Goal: Task Accomplishment & Management: Manage account settings

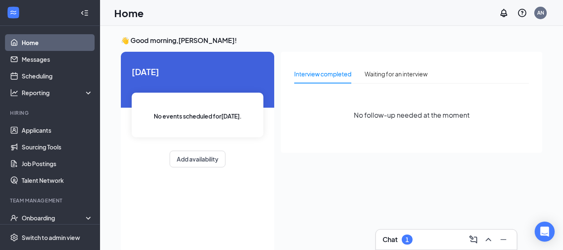
click at [81, 13] on icon "Collapse" at bounding box center [84, 13] width 8 height 8
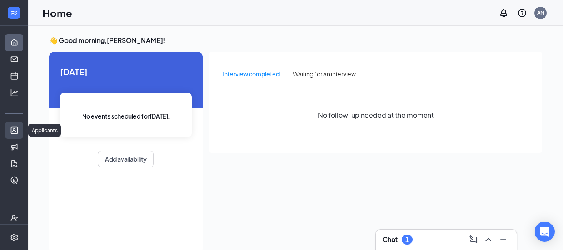
click at [22, 128] on link "Applicants" at bounding box center [26, 130] width 8 height 17
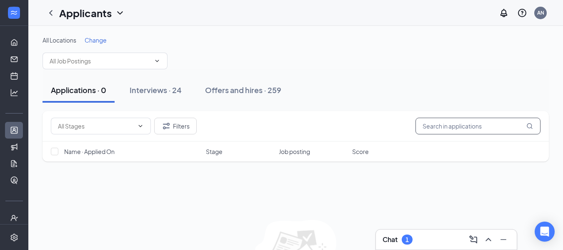
click at [440, 122] on input "text" at bounding box center [478, 126] width 125 height 17
type input "need"
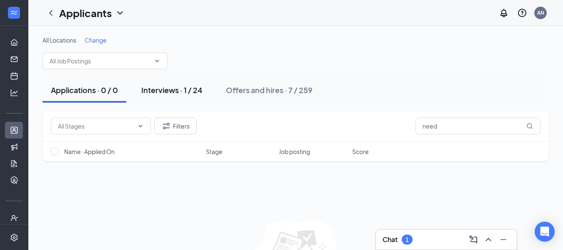
click at [170, 94] on div "Interviews · 1 / 24" at bounding box center [171, 90] width 61 height 10
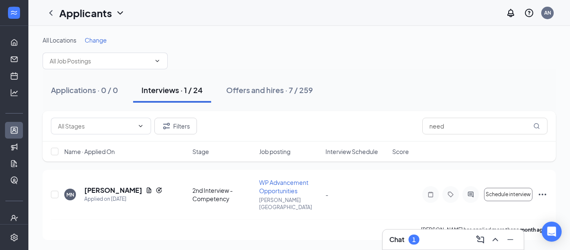
click at [42, 162] on div "All Locations Change Applications · 0 / 0 Interviews · 1 / 24 Offers and hires …" at bounding box center [298, 138] width 541 height 224
click at [31, 161] on div "All Locations Change Applications · 0 / 0 Interviews · 1 / 24 Offers and hires …" at bounding box center [298, 138] width 541 height 224
click at [561, 134] on div "All Locations Change Applications · 0 / 0 Interviews · 1 / 24 Offers and hires …" at bounding box center [298, 138] width 541 height 224
click at [109, 186] on h5 "[PERSON_NAME]" at bounding box center [113, 190] width 58 height 9
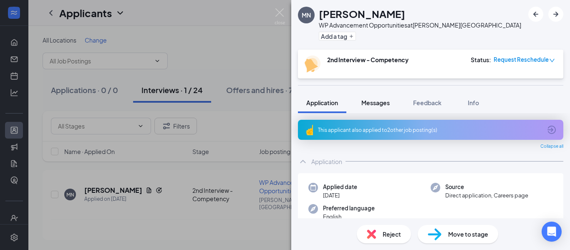
click at [365, 93] on button "Messages" at bounding box center [375, 102] width 45 height 21
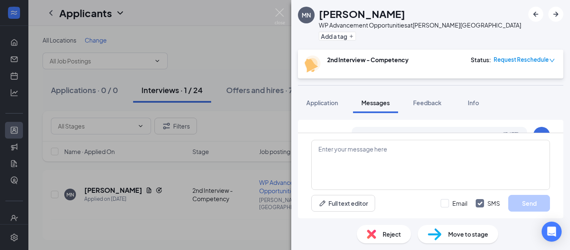
scroll to position [55, 0]
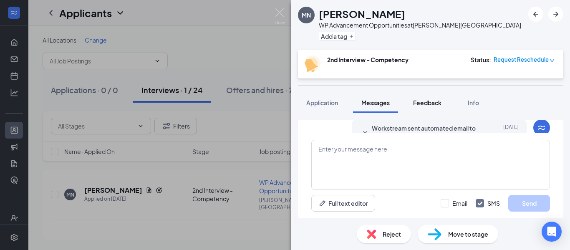
click at [418, 100] on span "Feedback" at bounding box center [427, 103] width 28 height 8
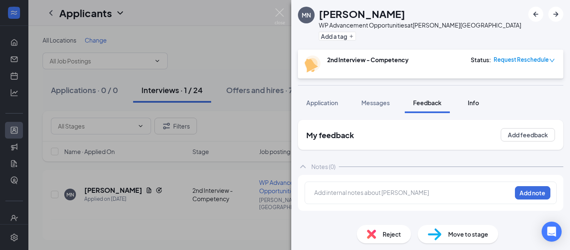
click at [467, 102] on div "Info" at bounding box center [473, 102] width 17 height 8
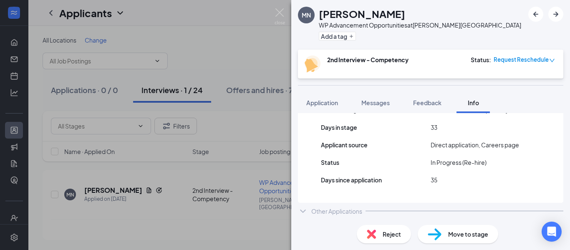
scroll to position [126, 0]
click at [528, 210] on div at bounding box center [464, 209] width 198 height 0
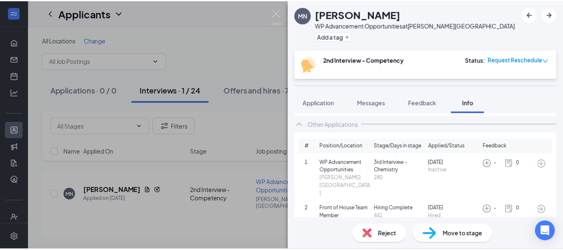
scroll to position [216, 0]
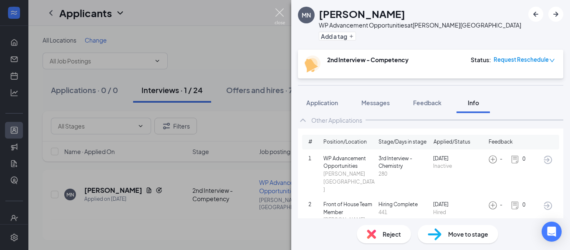
click at [283, 15] on img at bounding box center [279, 16] width 10 height 16
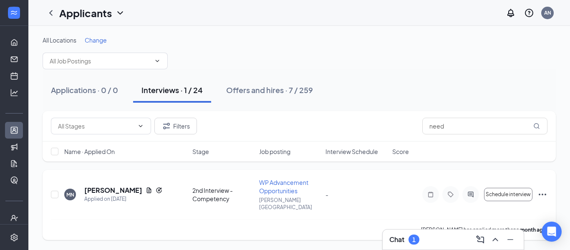
click at [288, 181] on span "WP Advancement Opportunities" at bounding box center [283, 186] width 49 height 16
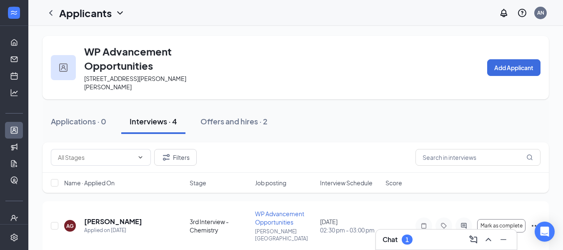
click at [321, 140] on div "Applications · 0 Interviews · 4 Offers and hires · 2" at bounding box center [296, 121] width 507 height 42
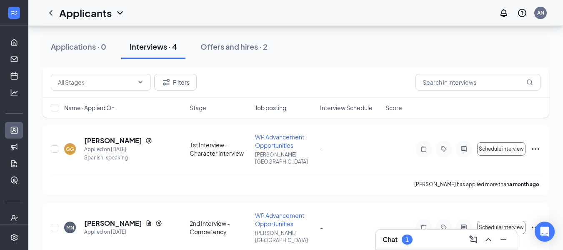
scroll to position [239, 0]
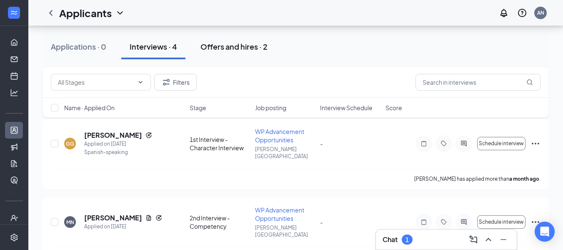
click at [269, 52] on button "Offers and hires · 2" at bounding box center [234, 46] width 84 height 25
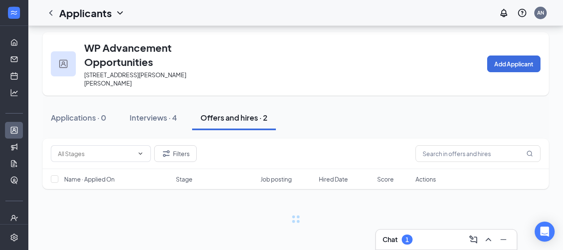
scroll to position [4, 0]
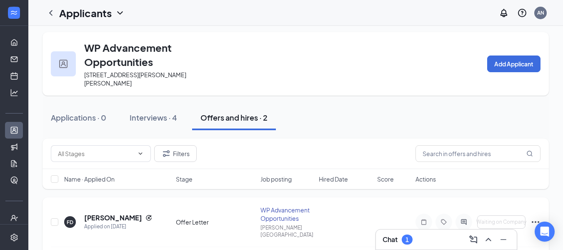
click at [379, 200] on div "FD [PERSON_NAME] Applied on [DATE] Offer Letter WP Advancement Opportunities [P…" at bounding box center [296, 232] width 507 height 70
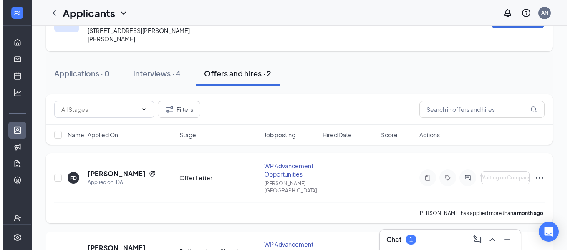
scroll to position [87, 0]
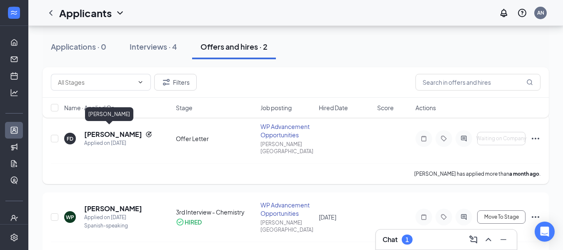
click at [103, 130] on h5 "[PERSON_NAME]" at bounding box center [113, 134] width 58 height 9
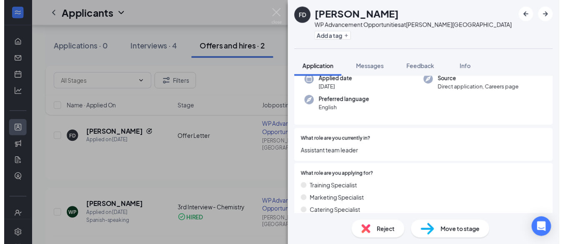
scroll to position [83, 0]
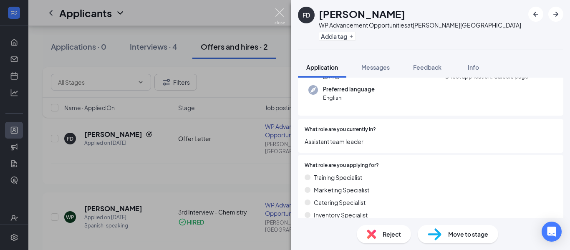
click at [279, 13] on img at bounding box center [279, 16] width 10 height 16
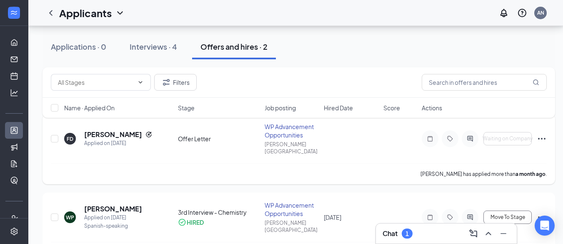
click at [244, 163] on div "[PERSON_NAME] has applied more than a month ago ." at bounding box center [299, 173] width 496 height 21
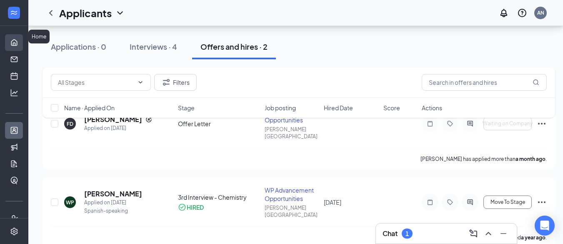
click at [22, 35] on link "Home" at bounding box center [26, 42] width 8 height 17
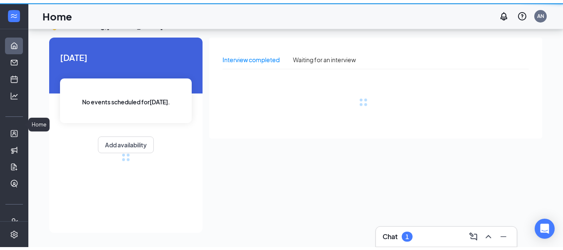
scroll to position [18, 0]
